Goal: Information Seeking & Learning: Learn about a topic

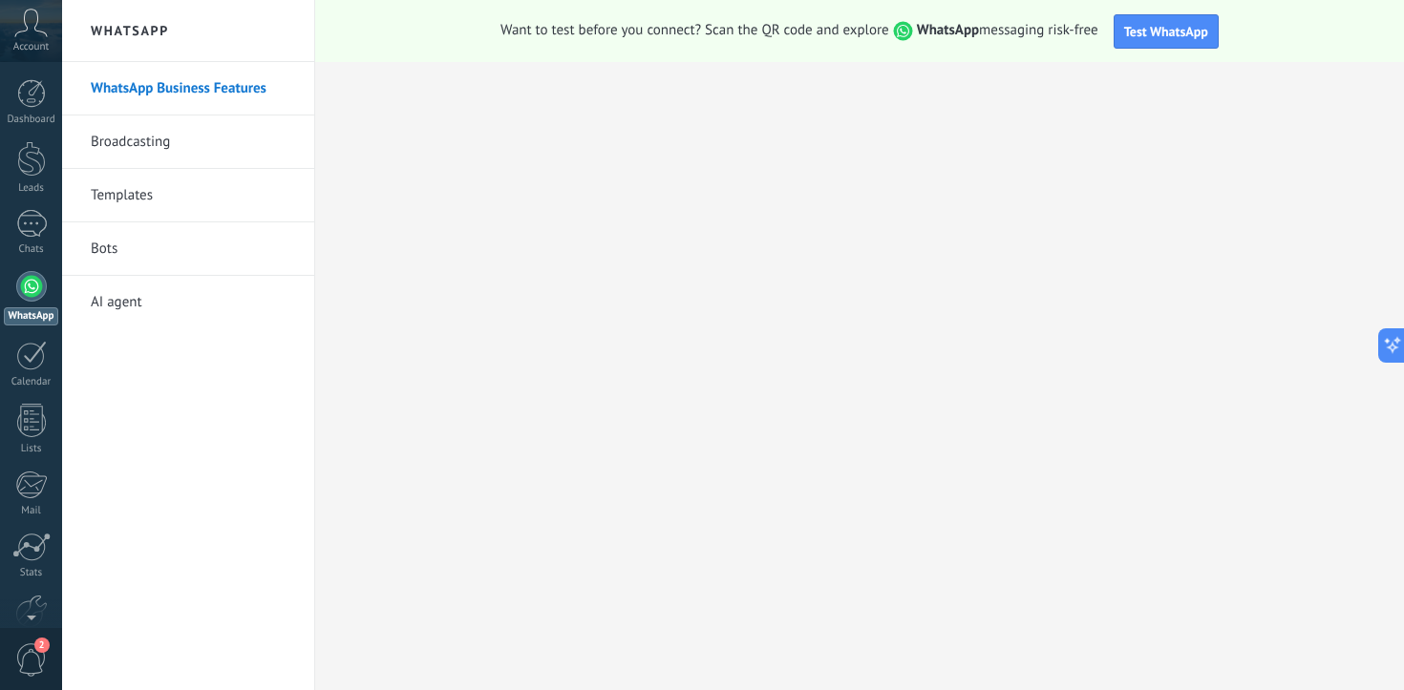
click at [35, 305] on link "WhatsApp" at bounding box center [31, 298] width 62 height 54
click at [141, 30] on h2 "WhatsApp" at bounding box center [188, 31] width 204 height 62
click at [141, 33] on h2 "WhatsApp" at bounding box center [188, 31] width 204 height 62
click at [1159, 32] on span "Test WhatsApp" at bounding box center [1166, 31] width 84 height 17
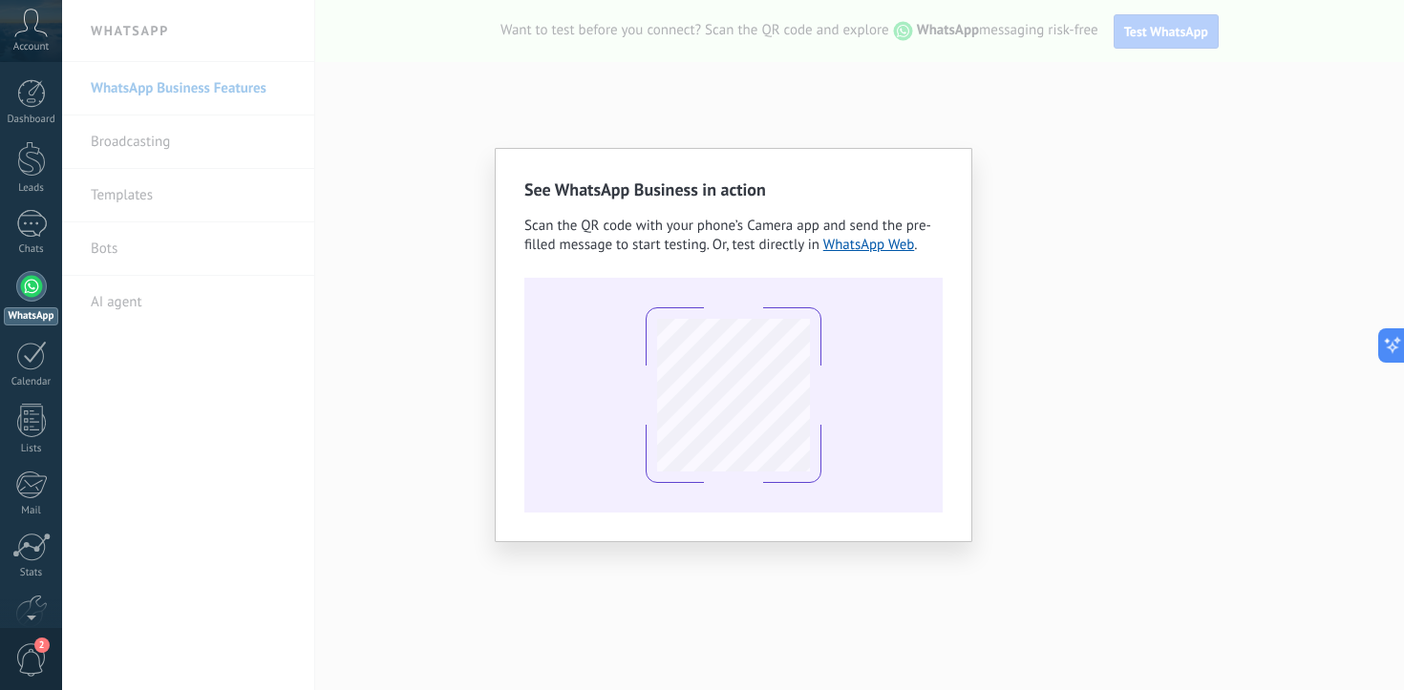
click at [390, 269] on div "See WhatsApp Business in action Scan the QR code with your phone’s Camera app a…" at bounding box center [733, 345] width 1342 height 690
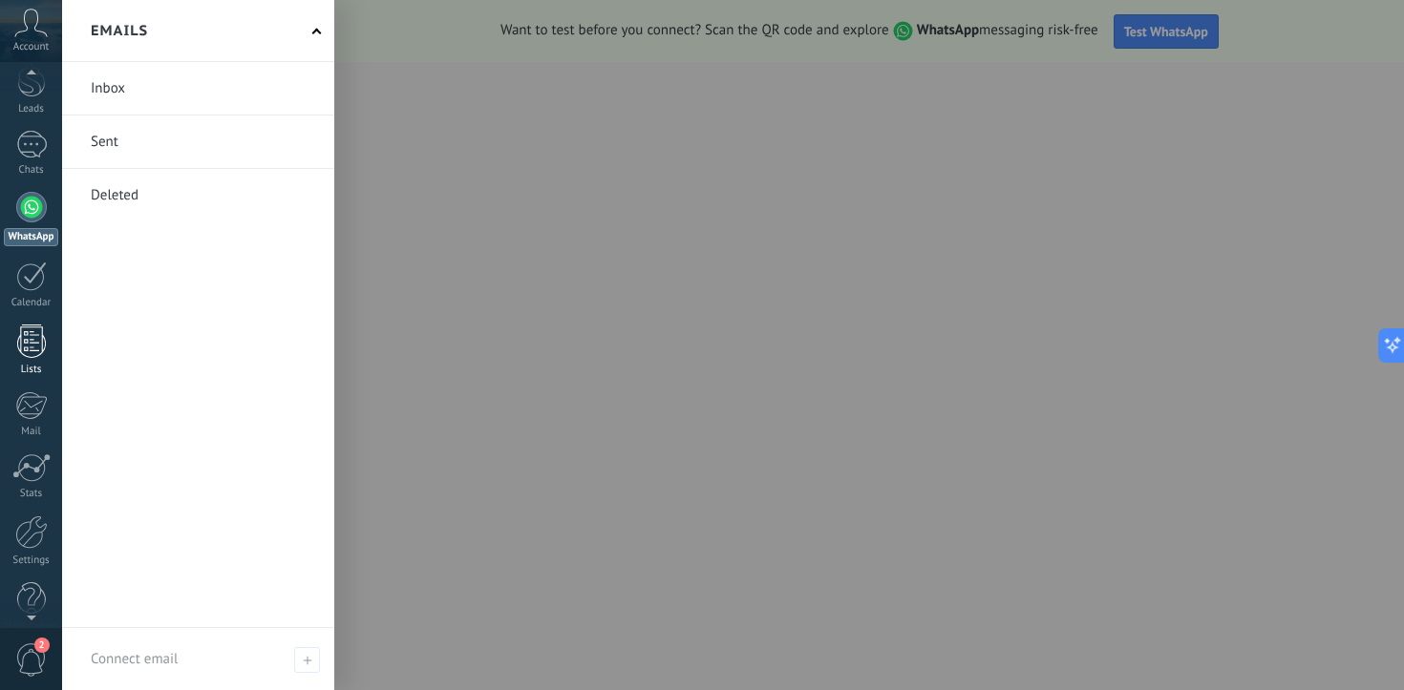
scroll to position [78, 0]
click at [139, 95] on link at bounding box center [198, 88] width 272 height 53
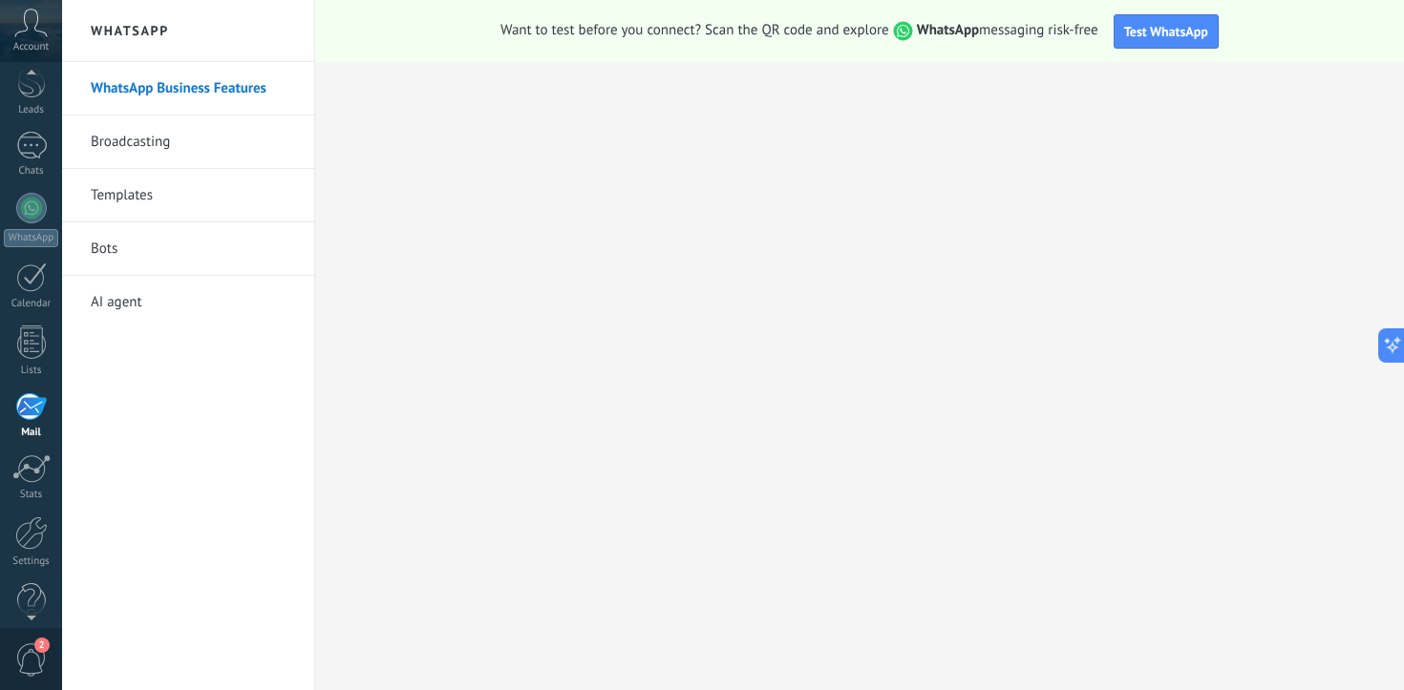
scroll to position [104, 0]
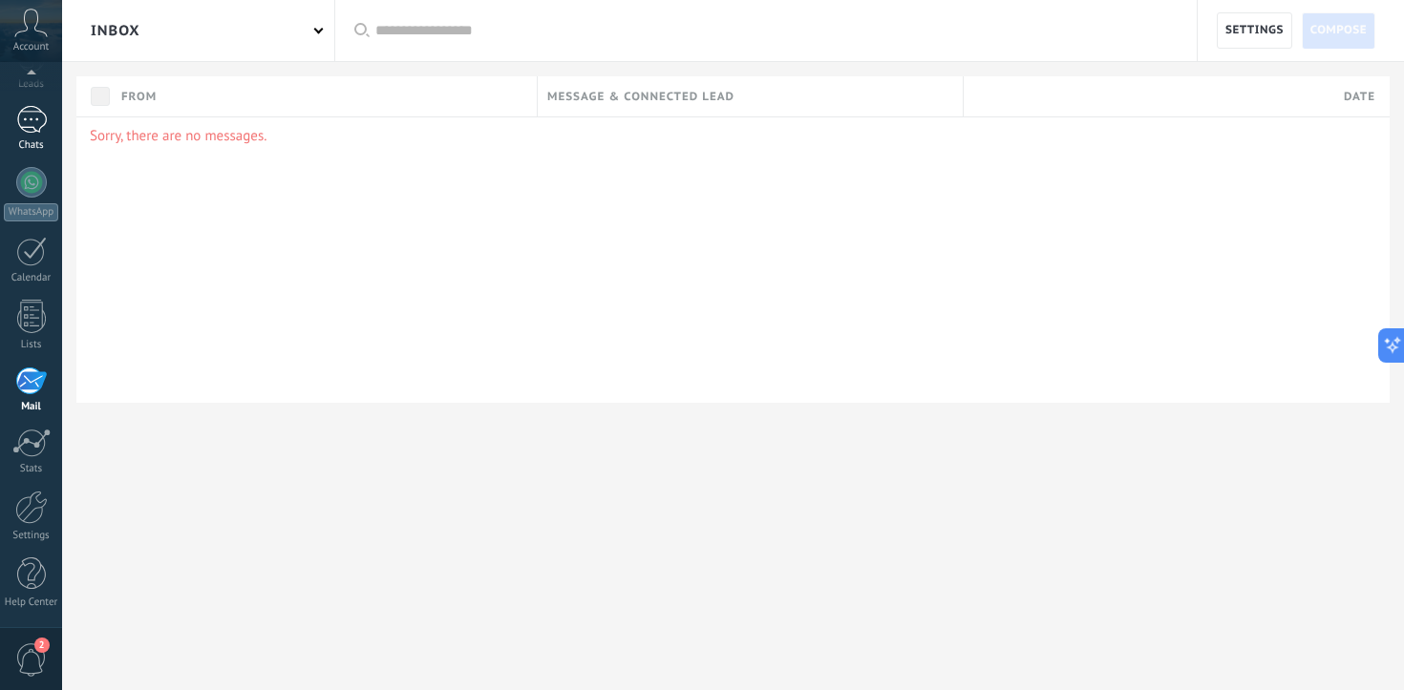
click at [33, 125] on div at bounding box center [31, 120] width 31 height 28
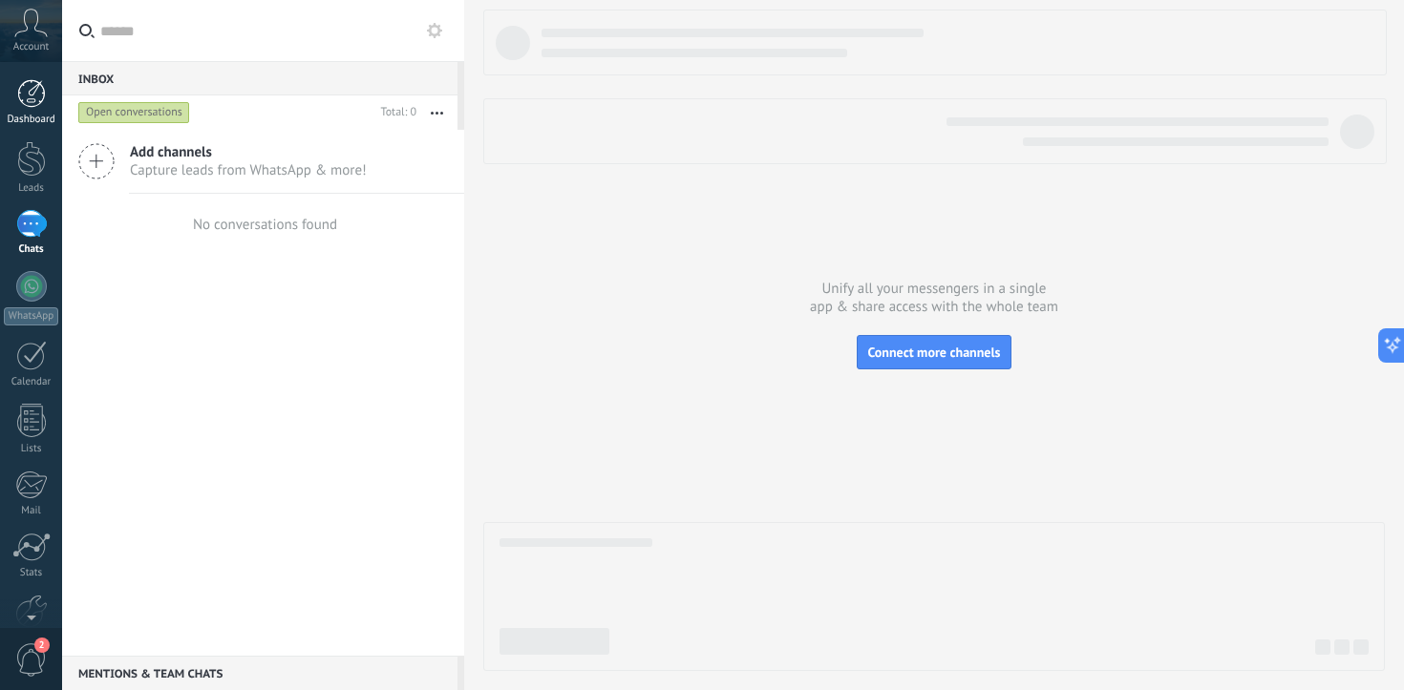
click at [42, 100] on div at bounding box center [31, 93] width 29 height 29
